Goal: Transaction & Acquisition: Purchase product/service

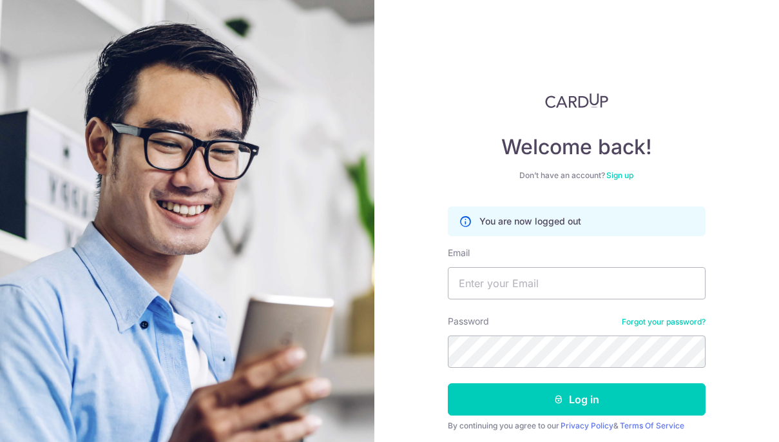
scroll to position [46, 0]
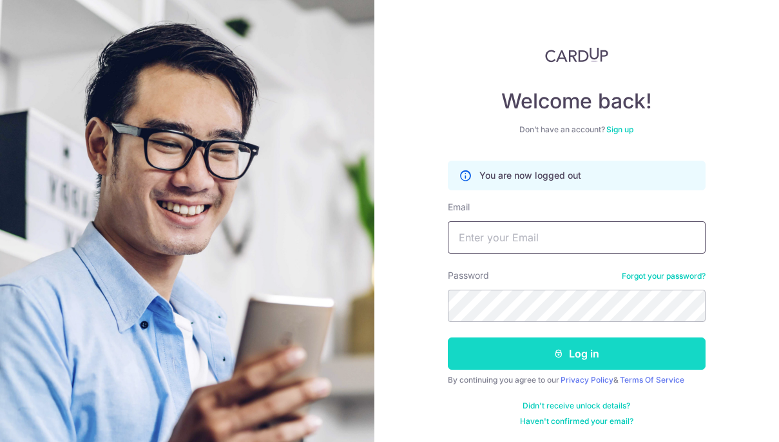
type input "[EMAIL_ADDRESS][DOMAIN_NAME]"
click at [611, 349] on button "Log in" at bounding box center [577, 353] width 258 height 32
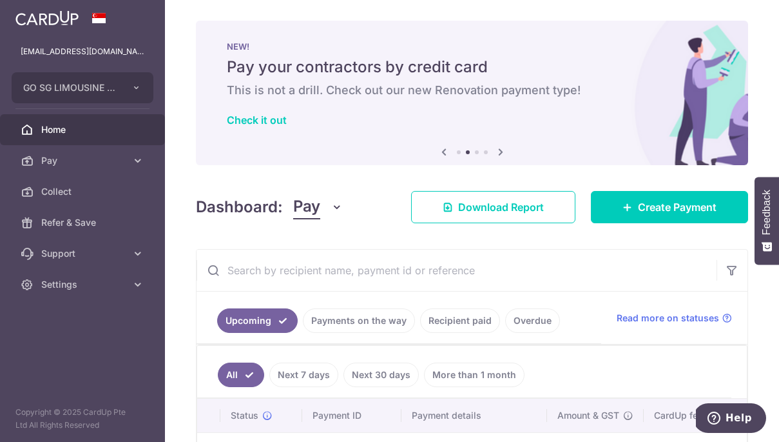
scroll to position [16, 0]
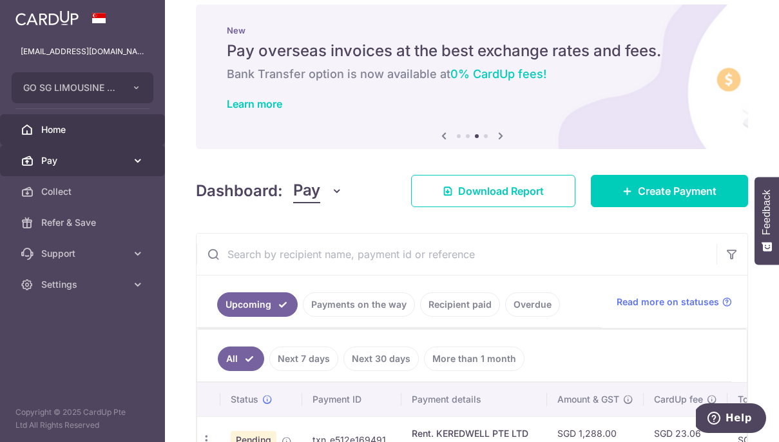
click at [135, 159] on icon at bounding box center [138, 160] width 13 height 13
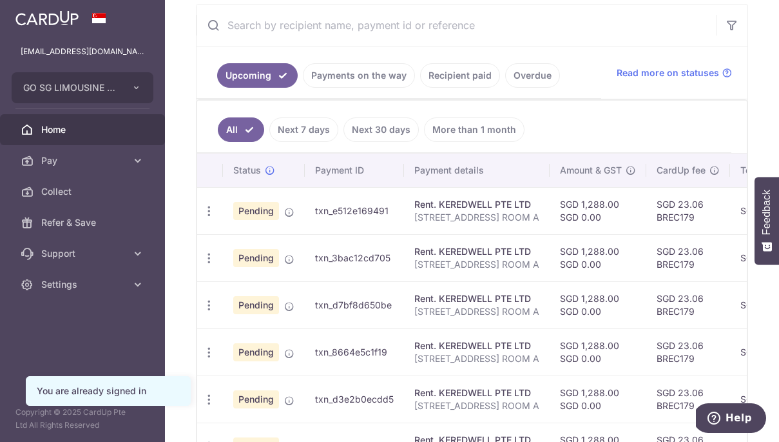
scroll to position [256, 0]
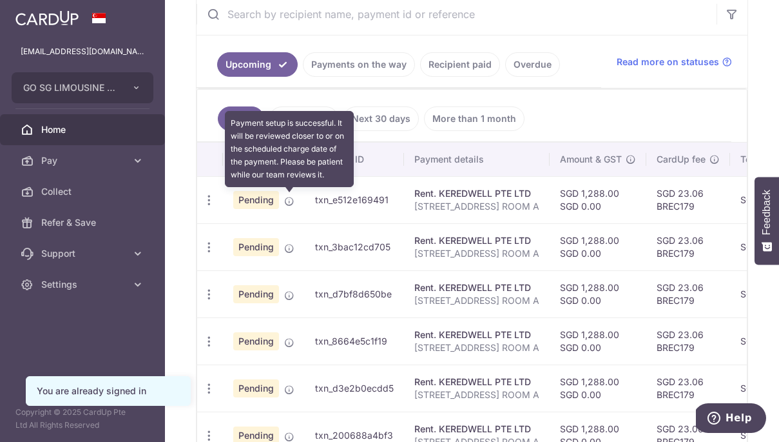
click at [291, 200] on icon at bounding box center [289, 201] width 10 height 10
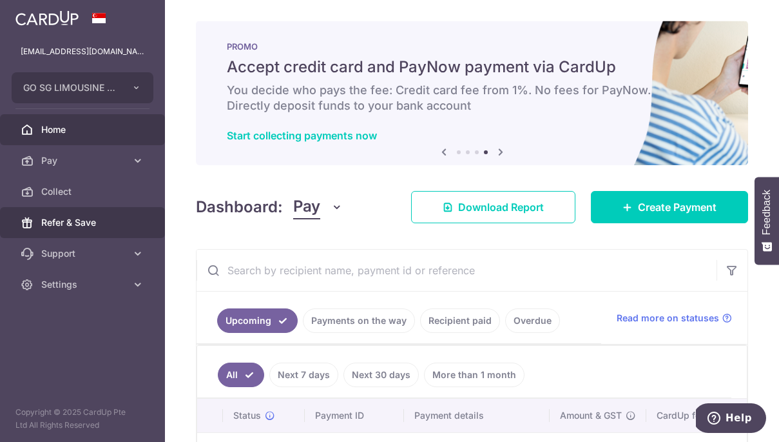
scroll to position [1, 0]
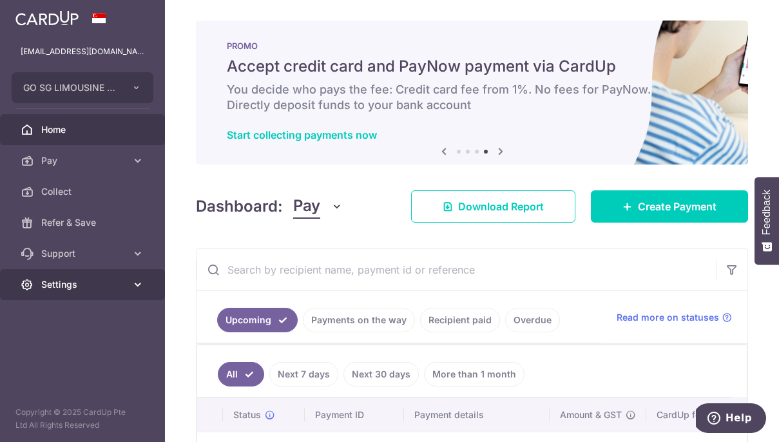
click at [72, 282] on span "Settings" at bounding box center [83, 284] width 85 height 13
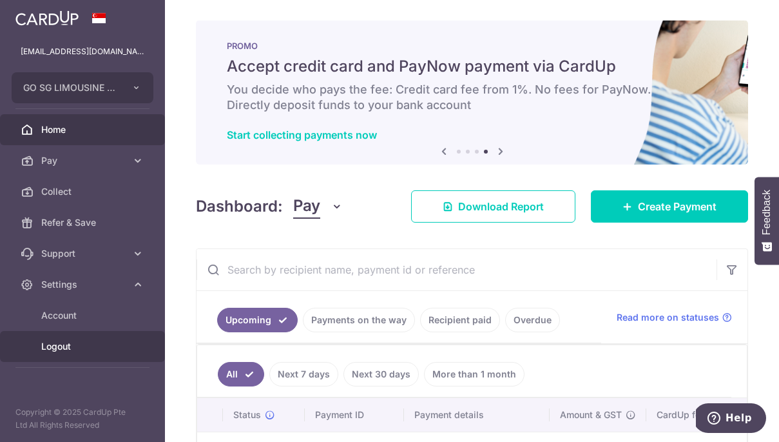
click at [61, 348] on span "Logout" at bounding box center [83, 346] width 85 height 13
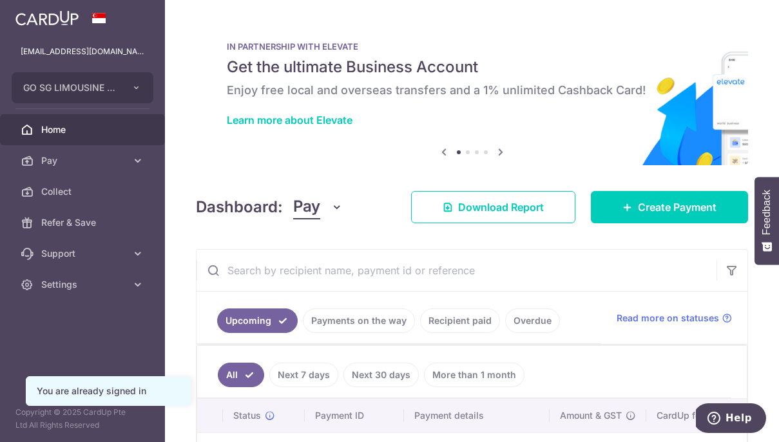
scroll to position [2, 0]
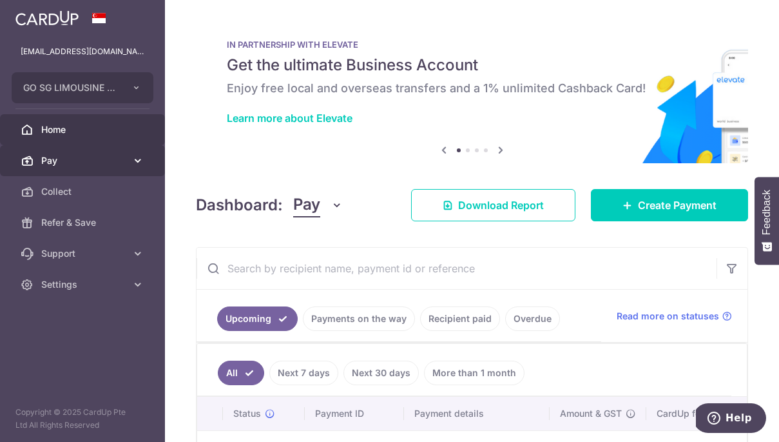
click at [137, 165] on icon at bounding box center [138, 160] width 13 height 13
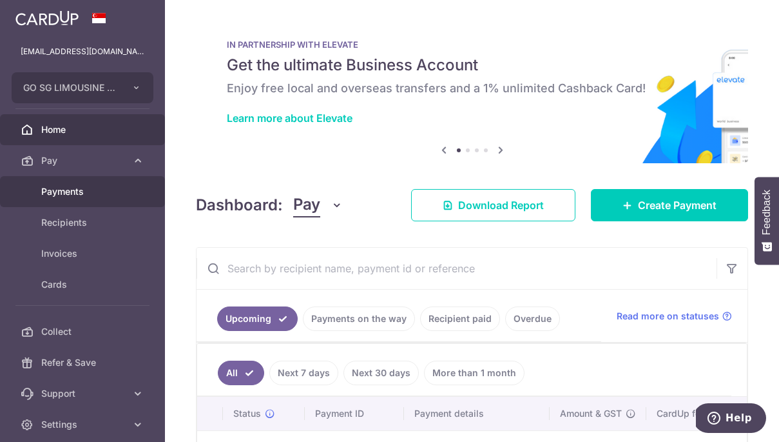
click at [122, 189] on span "Payments" at bounding box center [83, 191] width 85 height 13
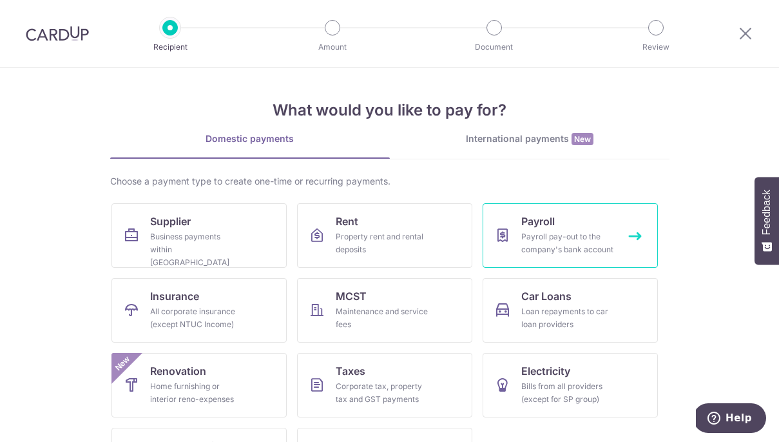
click at [556, 237] on div "Payroll pay-out to the company's bank account" at bounding box center [568, 243] width 93 height 26
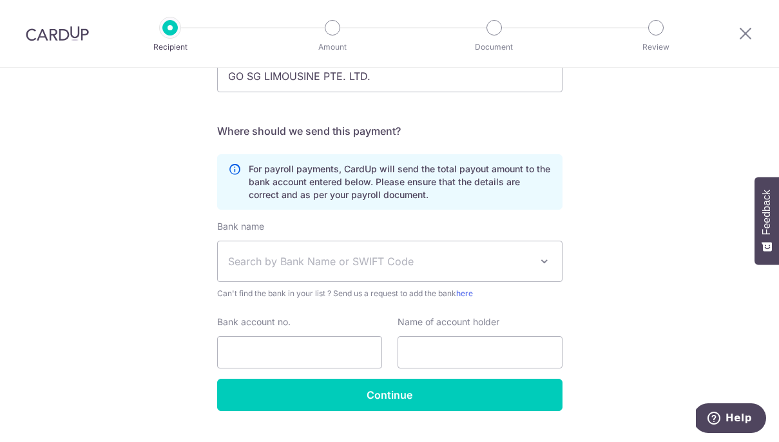
scroll to position [170, 0]
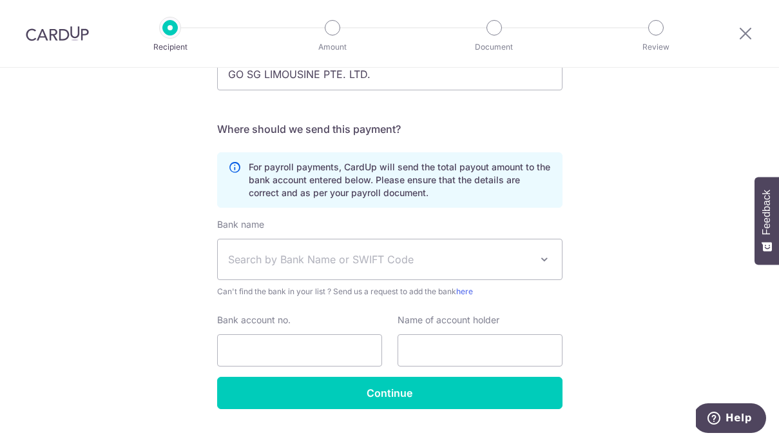
click at [495, 260] on span "Search by Bank Name or SWIFT Code" at bounding box center [379, 258] width 303 height 15
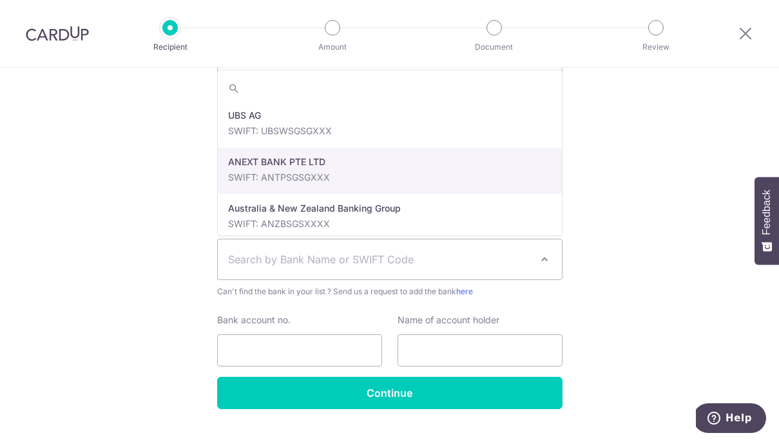
select select "22506"
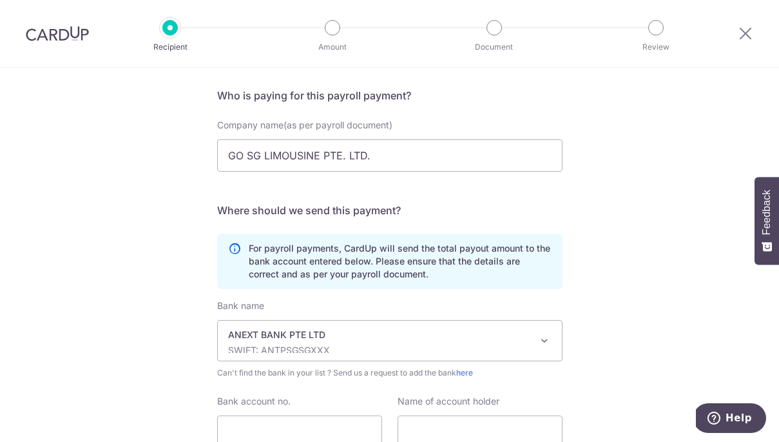
scroll to position [197, 0]
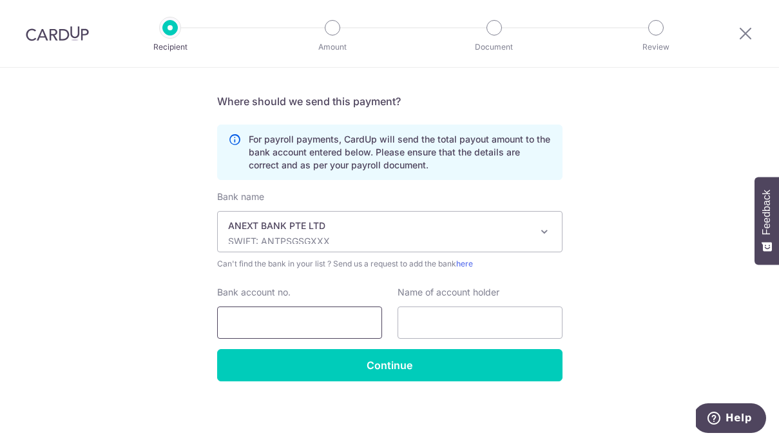
click at [355, 318] on input "Bank account no." at bounding box center [299, 322] width 165 height 32
paste input "11938968994"
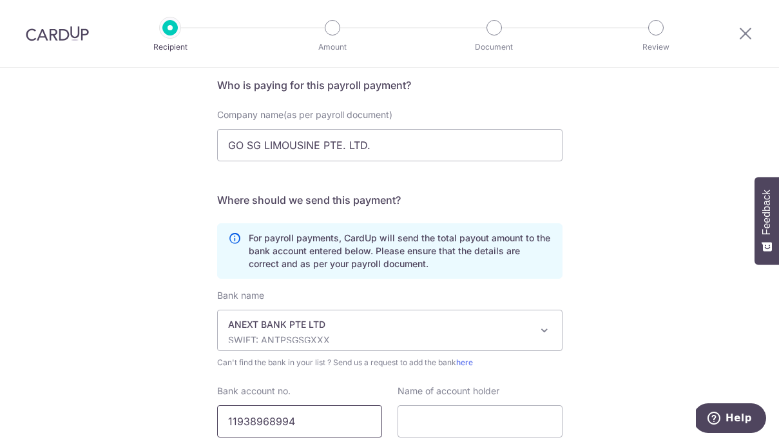
scroll to position [99, 0]
type input "11938968994"
drag, startPoint x: 294, startPoint y: 144, endPoint x: 200, endPoint y: 140, distance: 94.2
click at [200, 140] on div "Who would you like to pay? Your recipient does not need a CardUp account to rec…" at bounding box center [389, 253] width 779 height 571
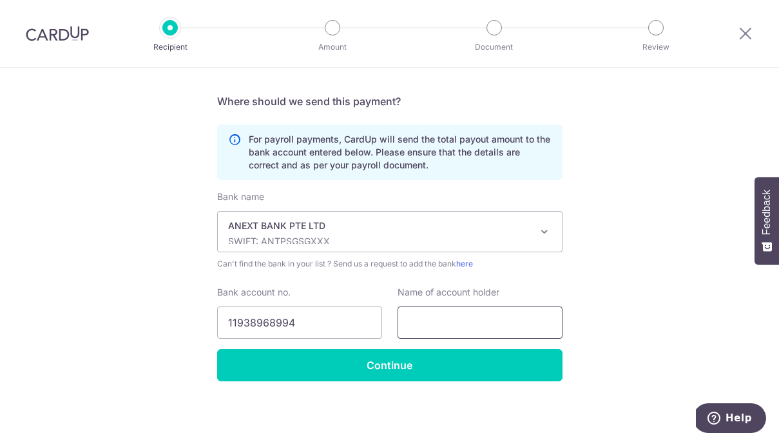
click at [431, 323] on input "text" at bounding box center [480, 322] width 165 height 32
paste input "GO SG LIMOUSINE PTE. LTD."
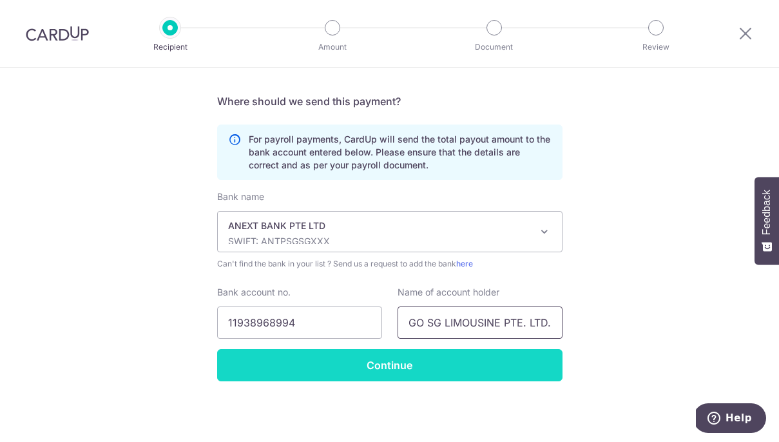
type input "GO SG LIMOUSINE PTE. LTD."
click at [456, 363] on input "Continue" at bounding box center [390, 365] width 346 height 32
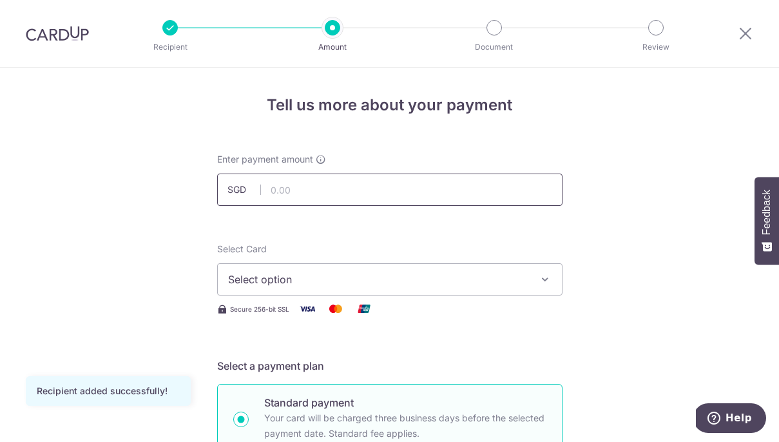
click at [378, 189] on input "text" at bounding box center [390, 189] width 346 height 32
click at [543, 284] on icon "button" at bounding box center [545, 279] width 13 height 13
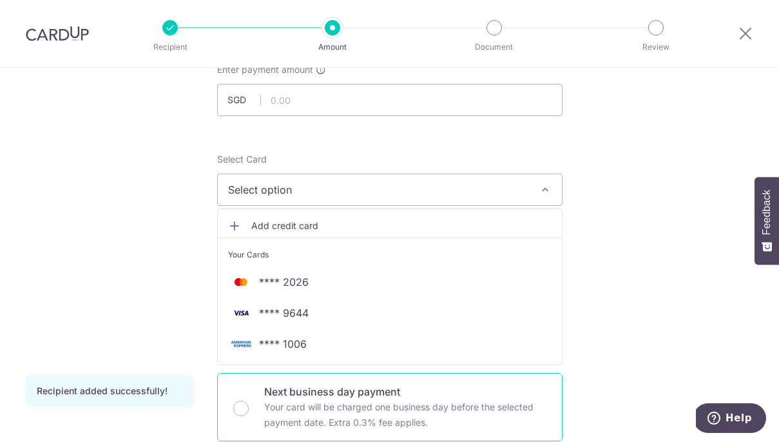
scroll to position [101, 0]
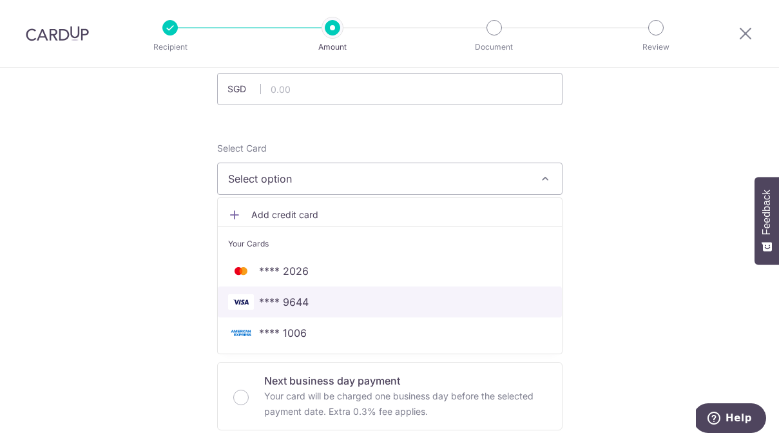
click at [460, 295] on span "**** 9644" at bounding box center [390, 301] width 324 height 15
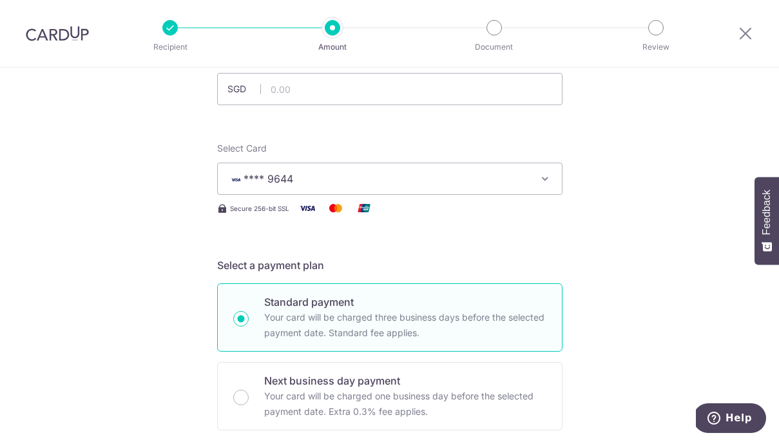
scroll to position [36, 0]
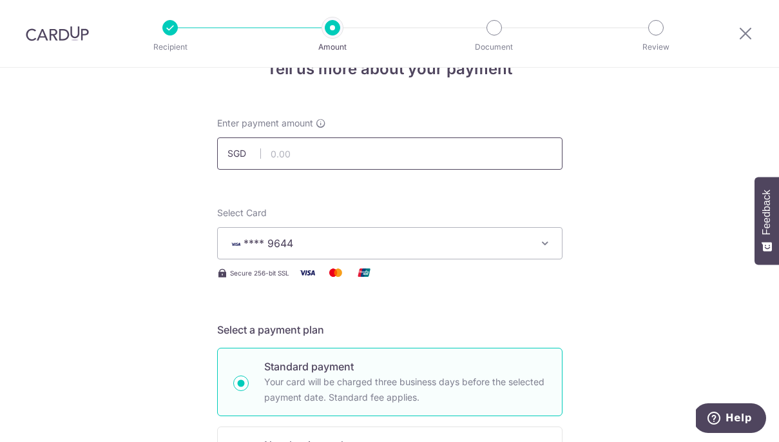
click at [460, 151] on input "text" at bounding box center [390, 153] width 346 height 32
type input "11,994.00"
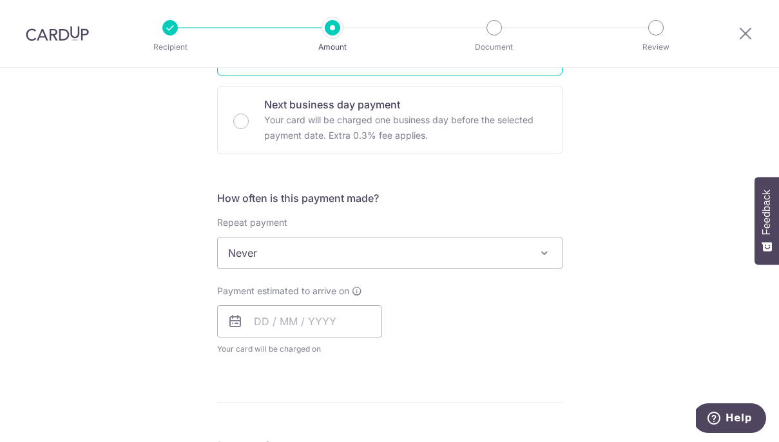
scroll to position [377, 0]
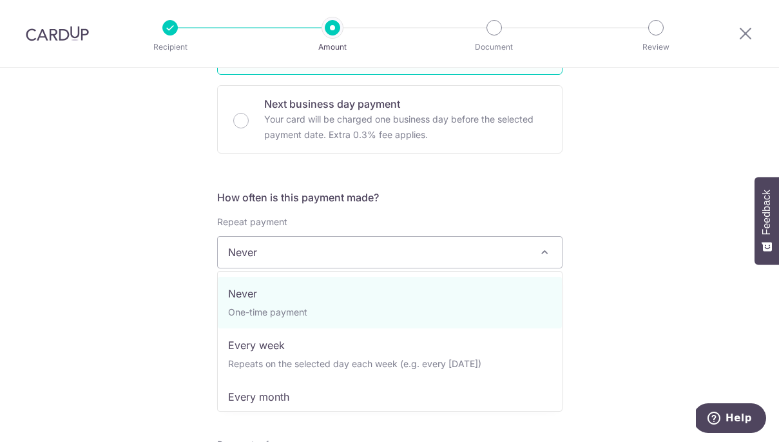
click at [474, 250] on span "Never" at bounding box center [390, 252] width 344 height 31
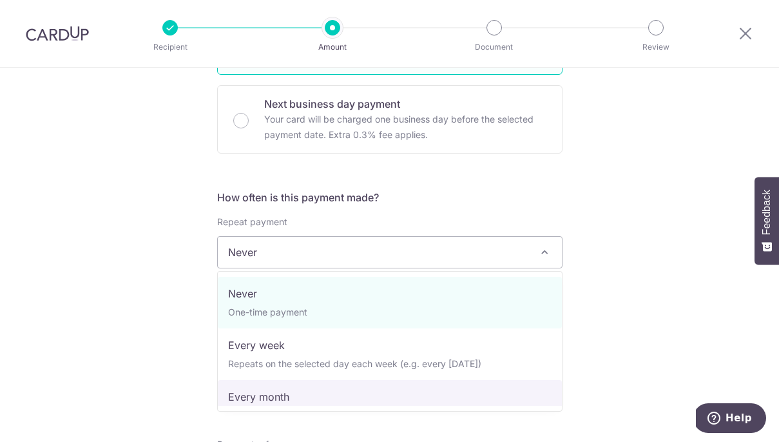
select select "3"
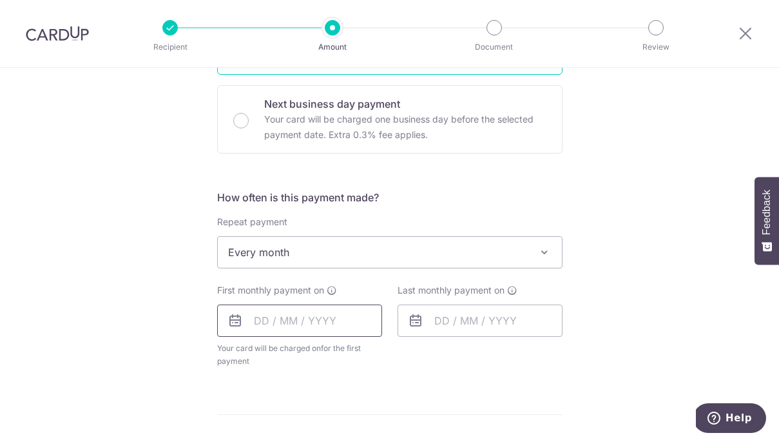
click at [257, 320] on input "text" at bounding box center [299, 320] width 165 height 32
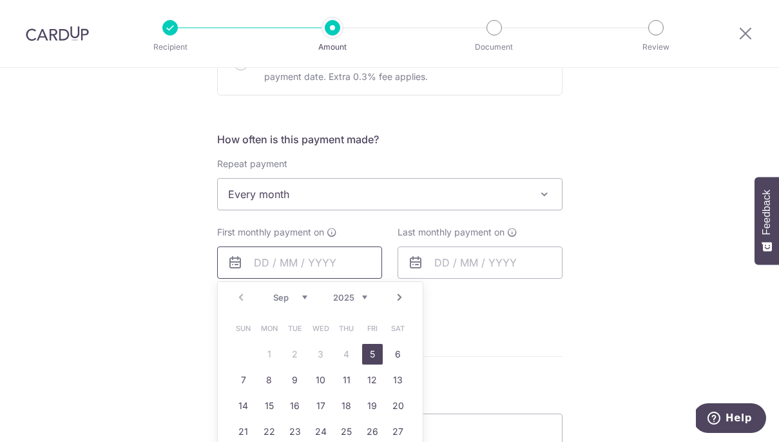
scroll to position [451, 0]
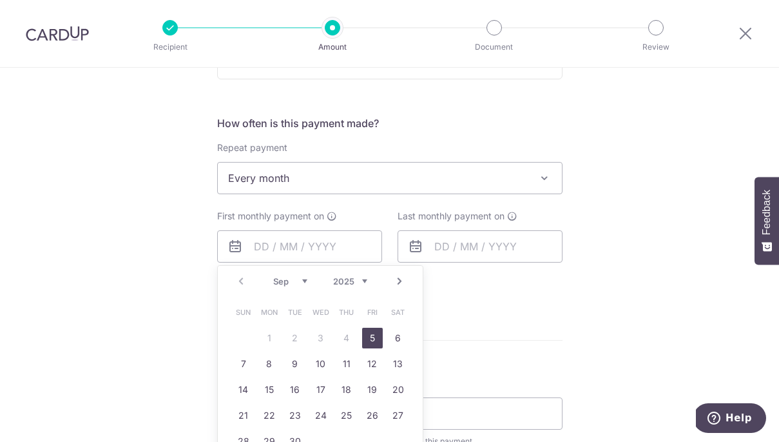
click at [374, 337] on link "5" at bounding box center [372, 337] width 21 height 21
type input "[DATE]"
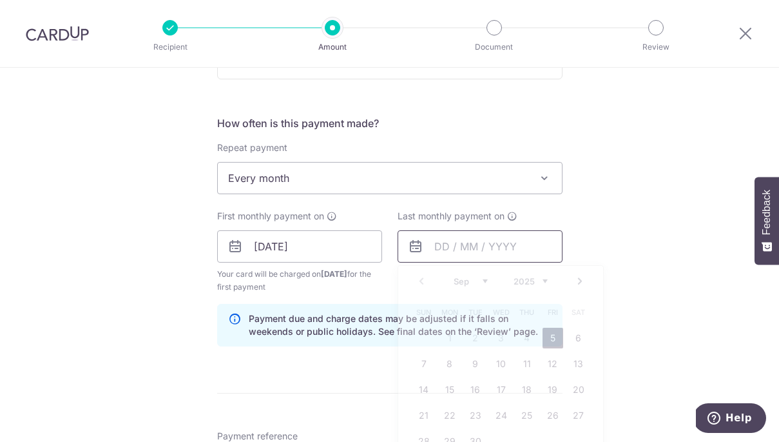
click at [444, 244] on input "text" at bounding box center [480, 246] width 165 height 32
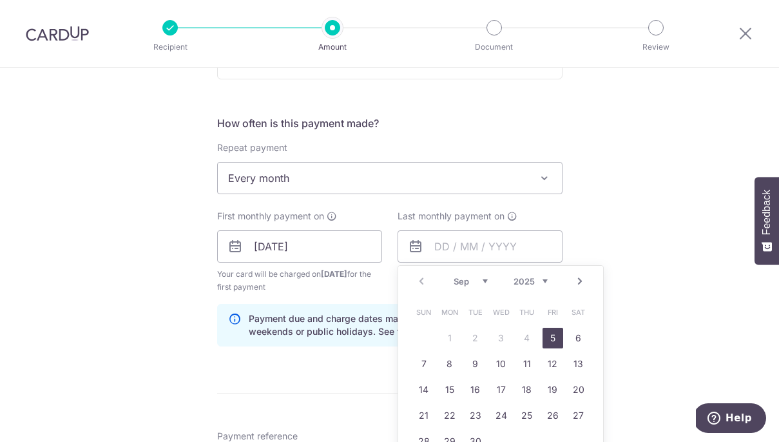
click at [580, 278] on link "Next" at bounding box center [579, 280] width 15 height 15
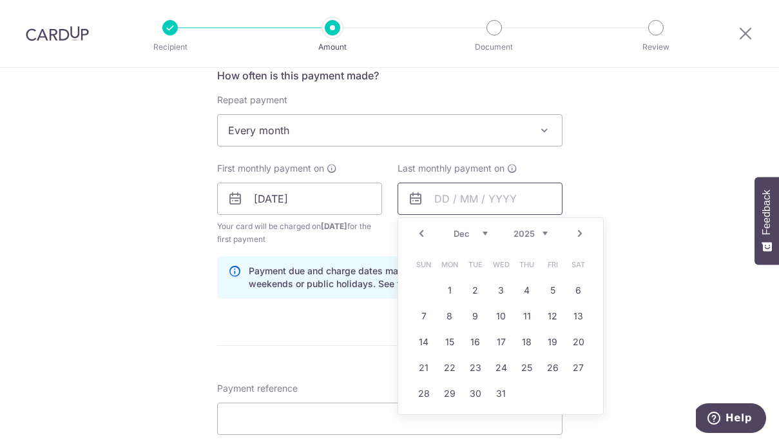
scroll to position [501, 0]
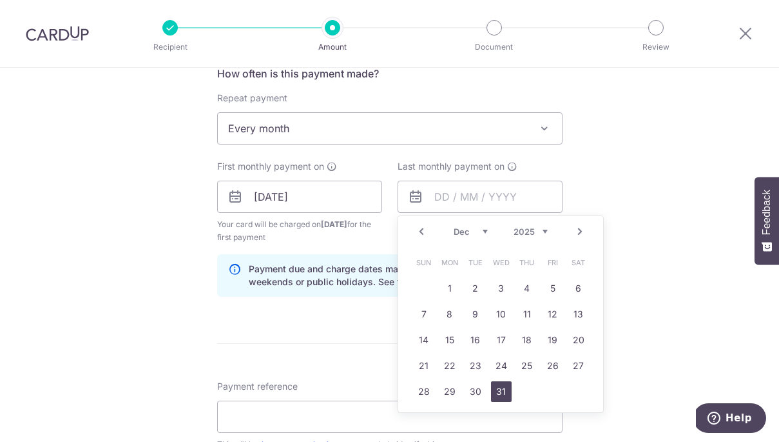
click at [498, 390] on link "31" at bounding box center [501, 391] width 21 height 21
type input "[DATE]"
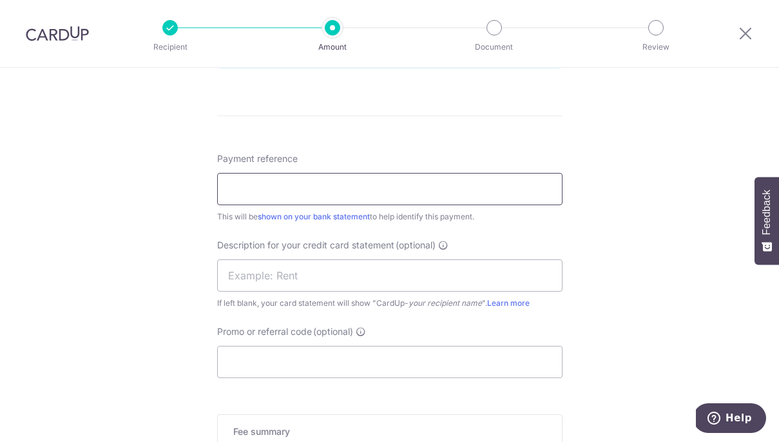
scroll to position [731, 0]
click at [462, 274] on input "text" at bounding box center [390, 273] width 346 height 32
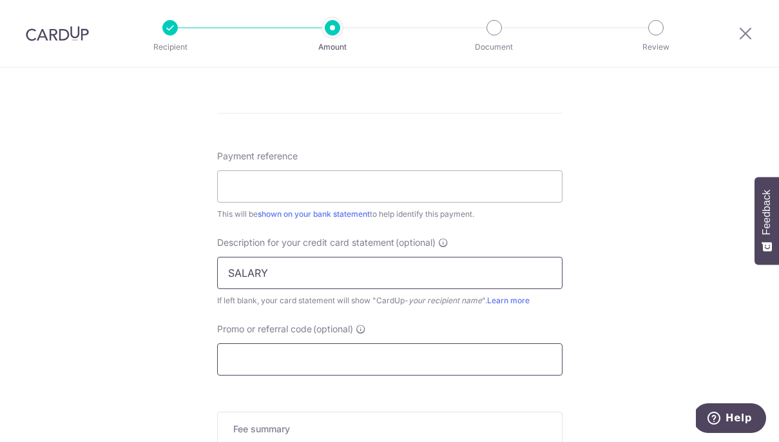
type input "SALARY"
click at [431, 366] on input "Promo or referral code (optional)" at bounding box center [390, 359] width 346 height 32
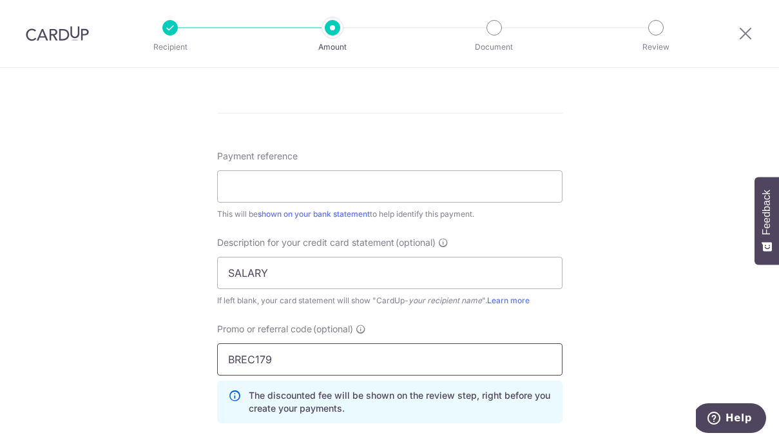
type input "BREC179"
click at [591, 366] on div "Tell us more about your payment Enter payment amount SGD 11,994.00 11994.00 Rec…" at bounding box center [389, 18] width 779 height 1363
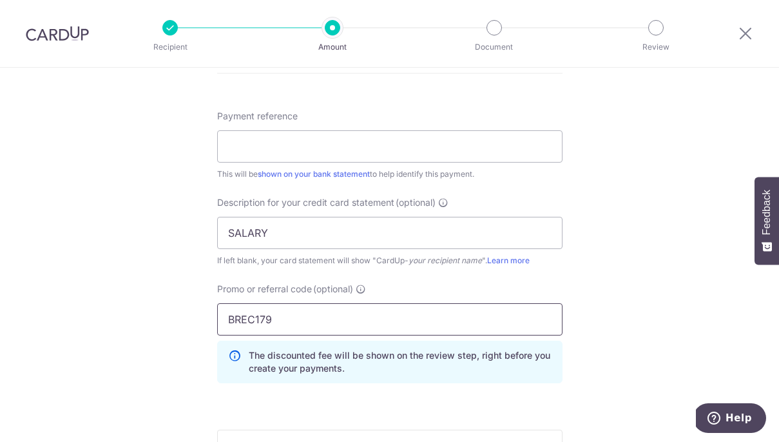
scroll to position [772, 0]
click at [357, 136] on input "Payment reference" at bounding box center [390, 145] width 346 height 32
type input "SALARY"
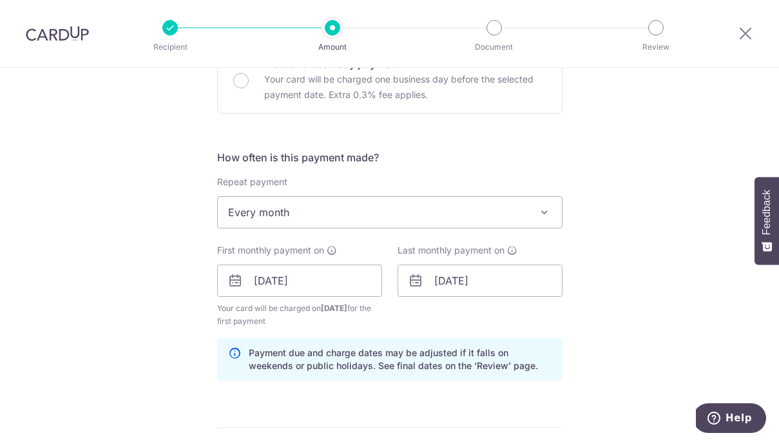
scroll to position [420, 0]
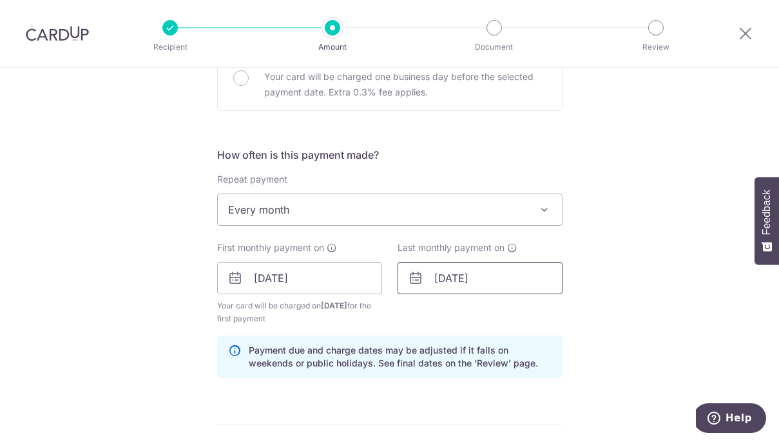
drag, startPoint x: 454, startPoint y: 278, endPoint x: 465, endPoint y: 277, distance: 11.0
click at [458, 278] on input "[DATE]" at bounding box center [480, 278] width 165 height 32
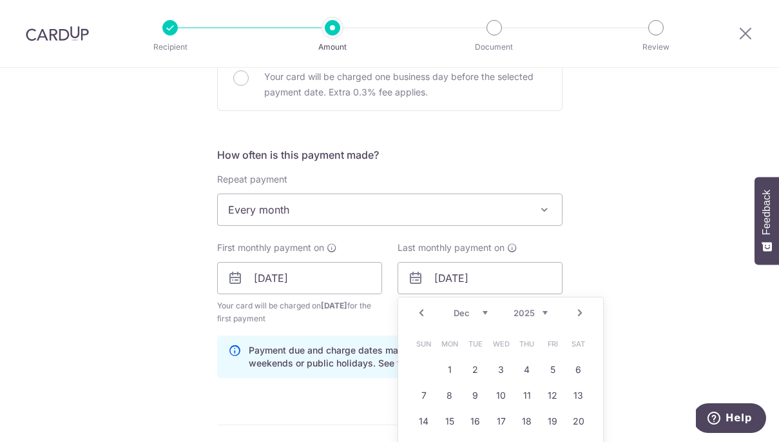
click at [580, 310] on link "Next" at bounding box center [579, 312] width 15 height 15
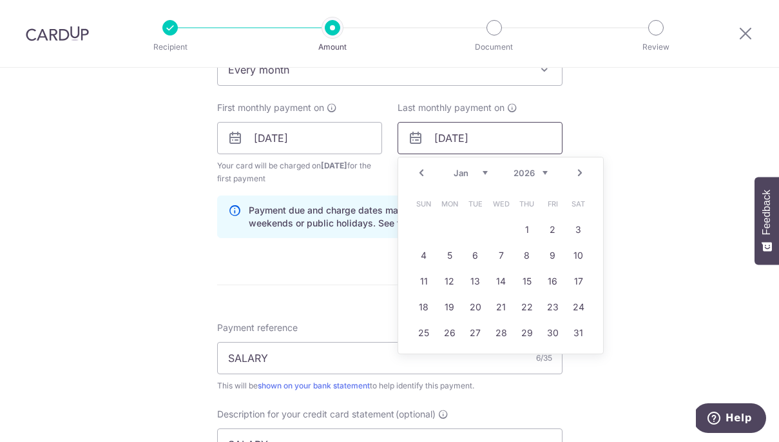
scroll to position [561, 0]
click at [452, 251] on link "5" at bounding box center [450, 254] width 21 height 21
type input "[DATE]"
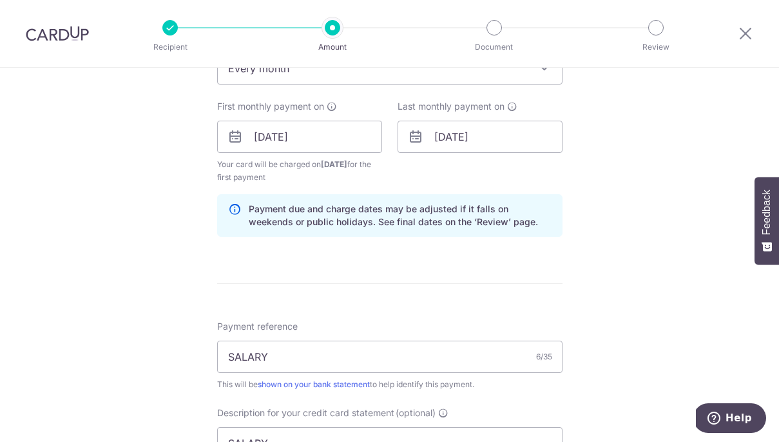
click at [568, 262] on div "Tell us more about your payment Enter payment amount SGD 11,994.00 11994.00 Rec…" at bounding box center [389, 188] width 779 height 1363
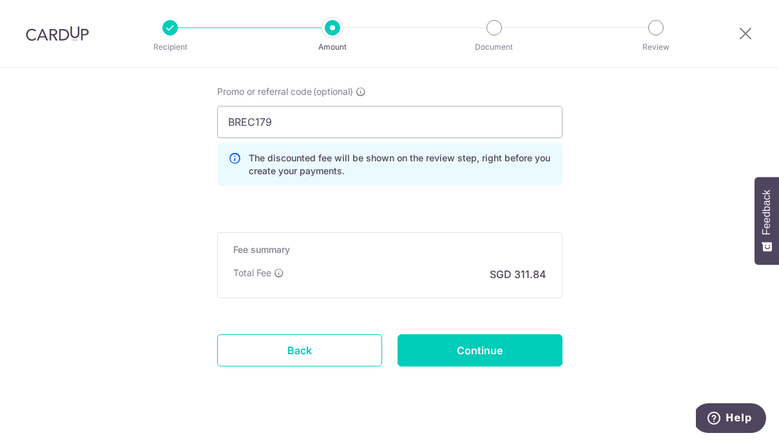
scroll to position [977, 0]
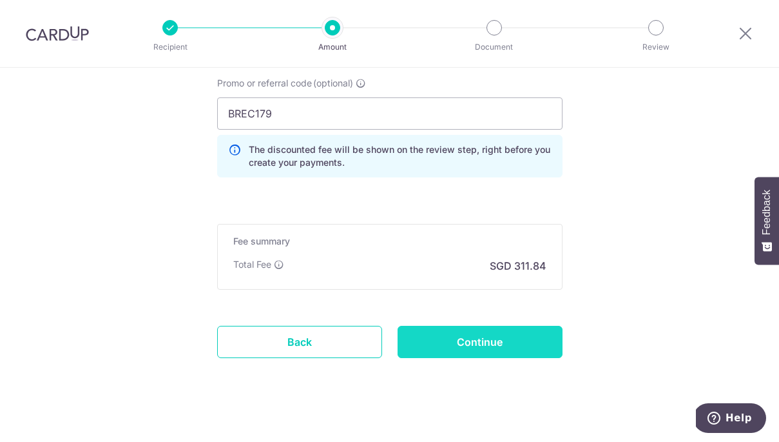
click at [524, 340] on input "Continue" at bounding box center [480, 342] width 165 height 32
type input "Create Schedule"
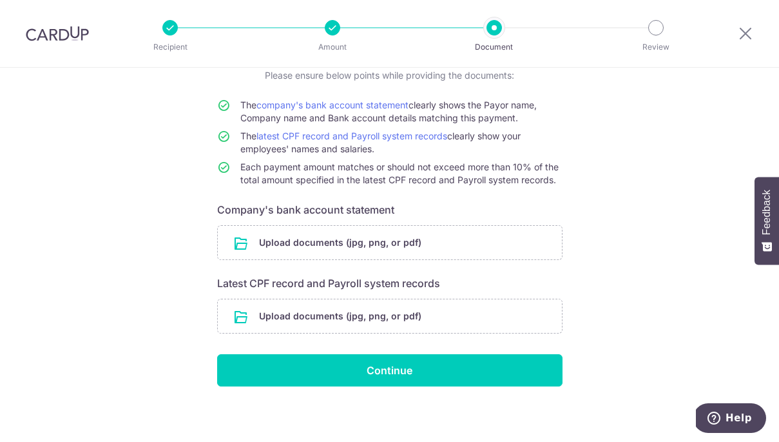
scroll to position [99, 0]
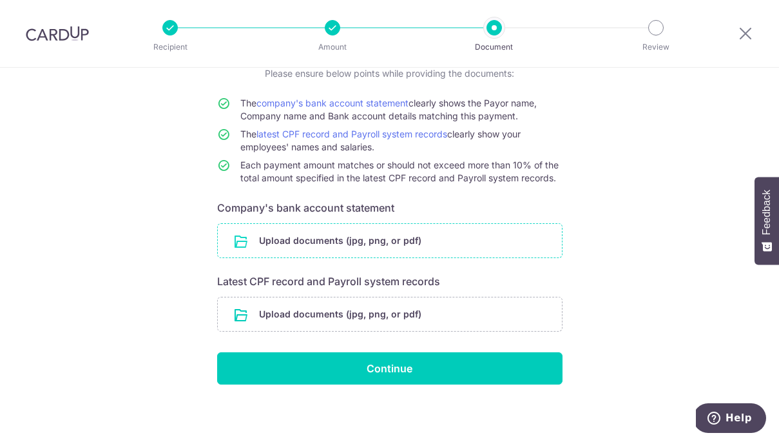
click at [449, 240] on input "file" at bounding box center [390, 241] width 344 height 34
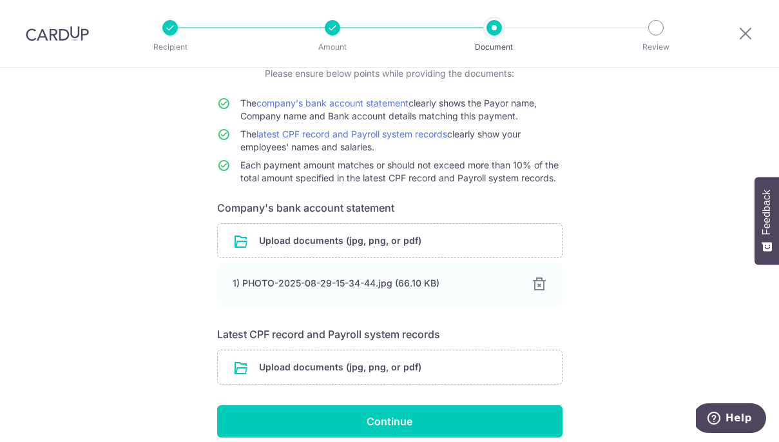
scroll to position [155, 0]
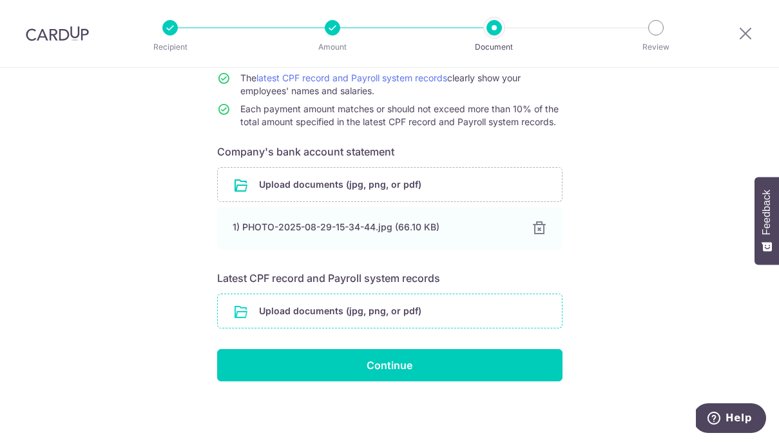
click at [401, 306] on input "file" at bounding box center [390, 311] width 344 height 34
click at [387, 304] on input "file" at bounding box center [390, 311] width 344 height 34
click at [438, 311] on input "file" at bounding box center [390, 311] width 344 height 34
click at [449, 302] on input "file" at bounding box center [390, 311] width 344 height 34
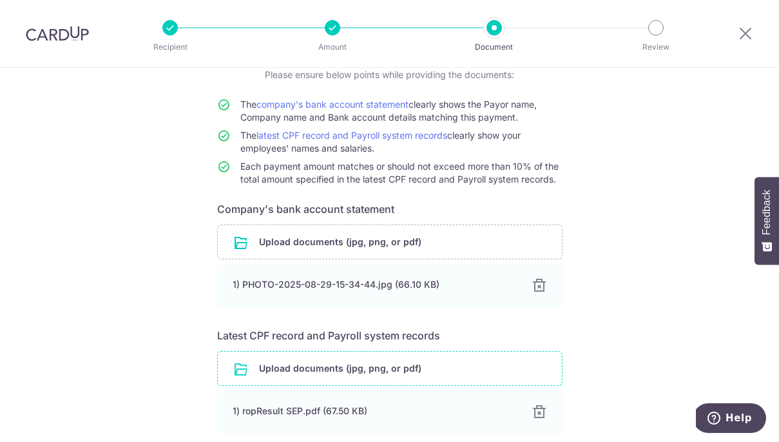
scroll to position [208, 0]
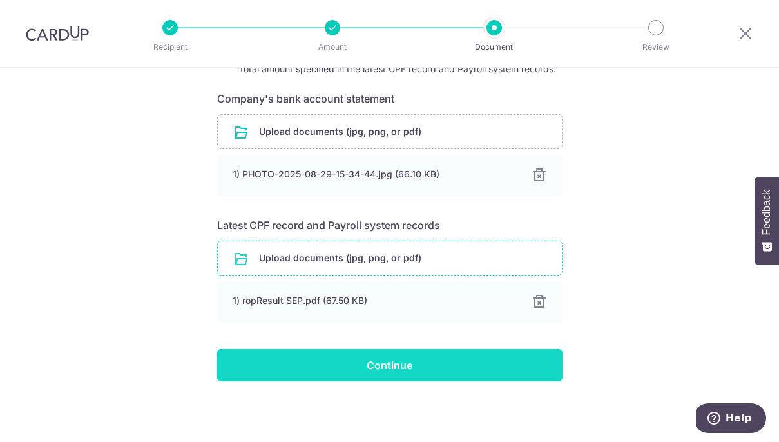
click at [495, 365] on input "Continue" at bounding box center [390, 365] width 346 height 32
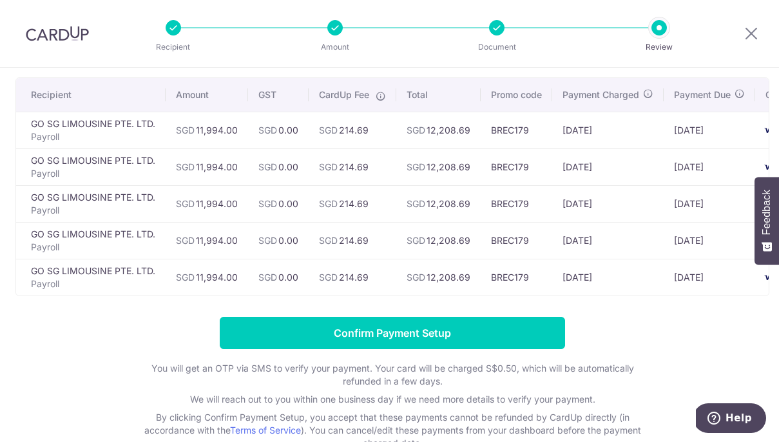
scroll to position [91, 0]
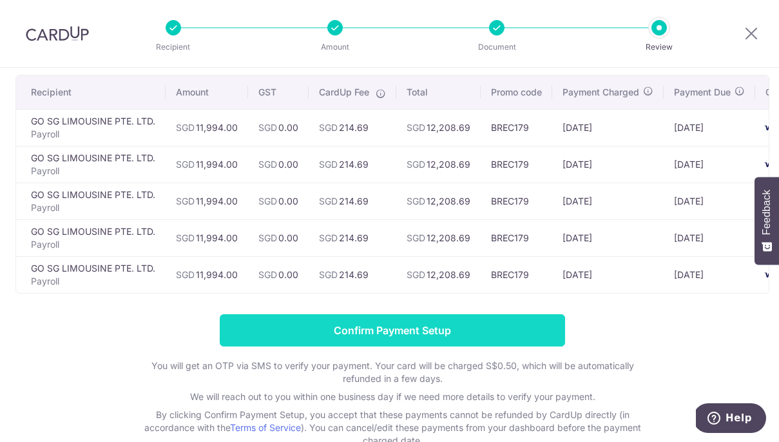
click at [445, 327] on input "Confirm Payment Setup" at bounding box center [393, 330] width 346 height 32
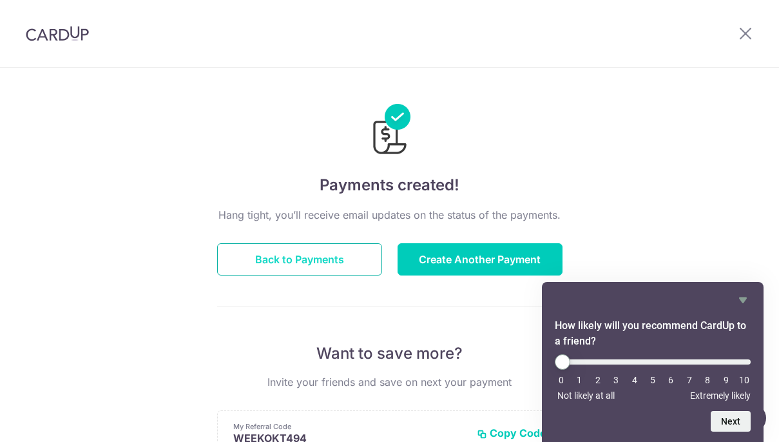
click at [364, 257] on button "Back to Payments" at bounding box center [299, 259] width 165 height 32
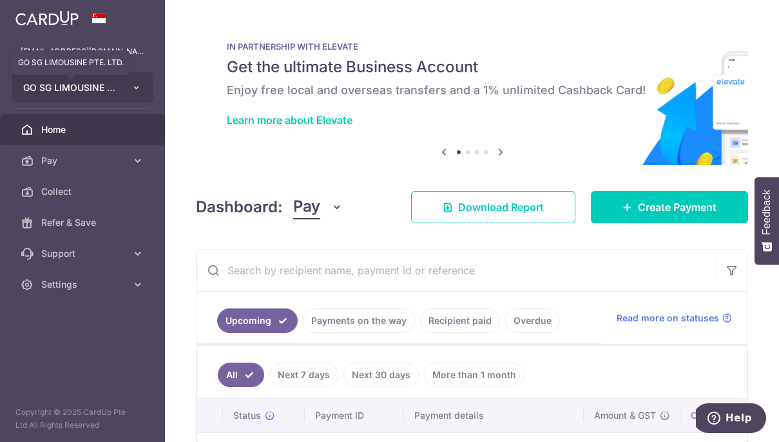
click at [110, 85] on span "GO SG LIMOUSINE PTE. LTD." at bounding box center [70, 87] width 95 height 13
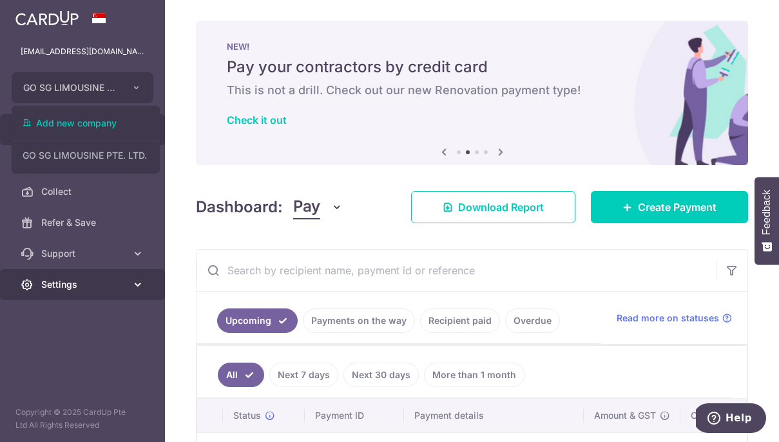
click at [79, 288] on span "Settings" at bounding box center [83, 284] width 85 height 13
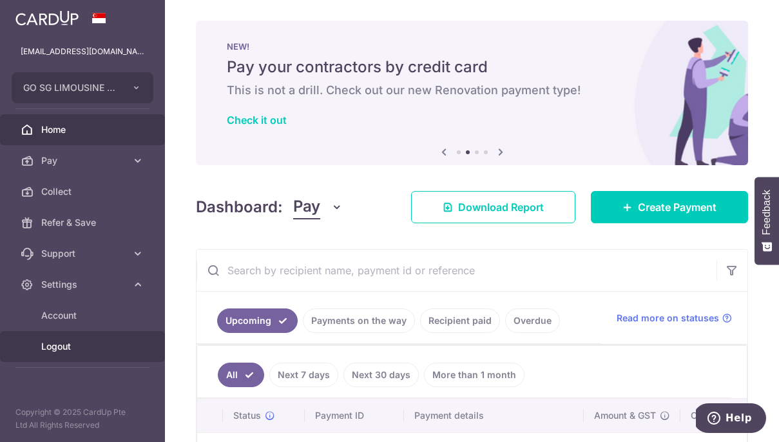
click at [83, 342] on span "Logout" at bounding box center [83, 346] width 85 height 13
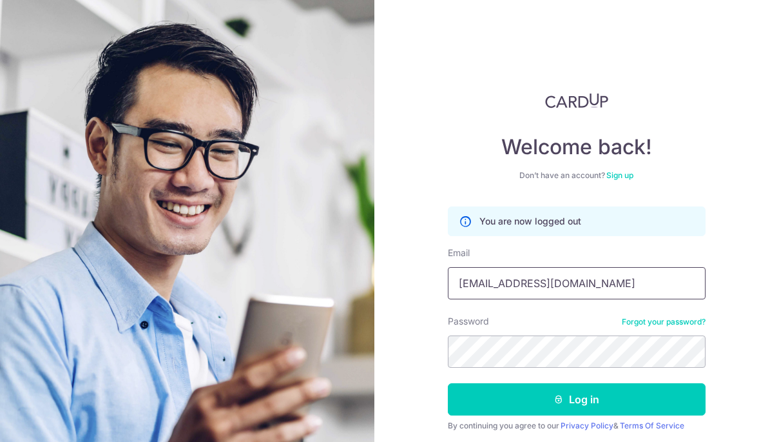
drag, startPoint x: 574, startPoint y: 288, endPoint x: 414, endPoint y: 277, distance: 160.9
click at [414, 277] on div "Welcome back! Don’t have an account? Sign up You are now logged out Email kel.m…" at bounding box center [577, 221] width 405 height 442
type input "Kell76@live.com"
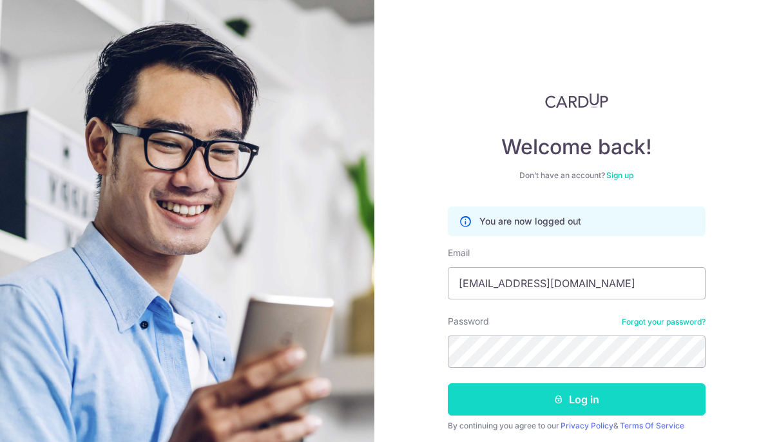
click at [566, 395] on button "Log in" at bounding box center [577, 399] width 258 height 32
